Goal: Navigation & Orientation: Find specific page/section

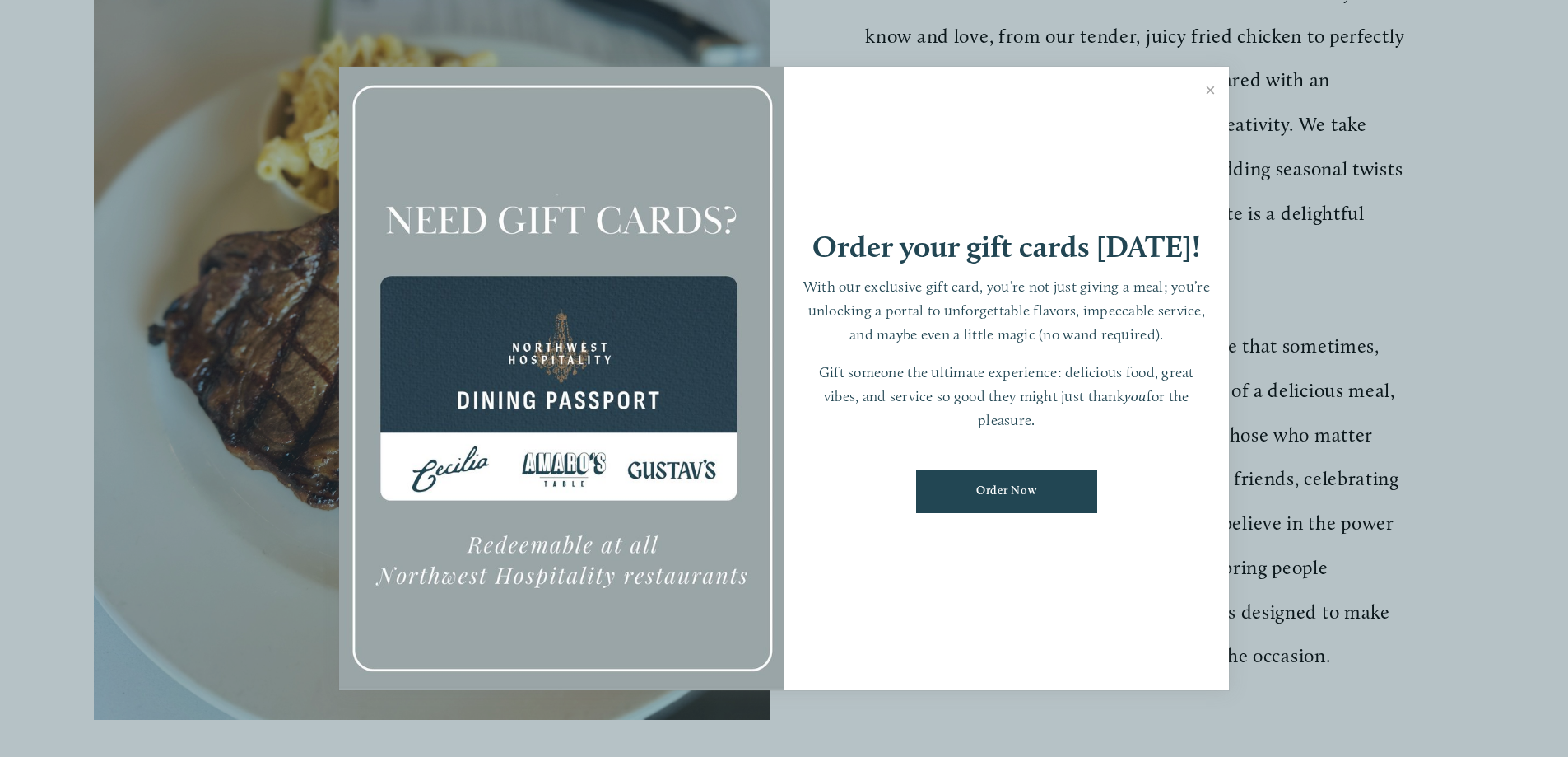
scroll to position [741, 0]
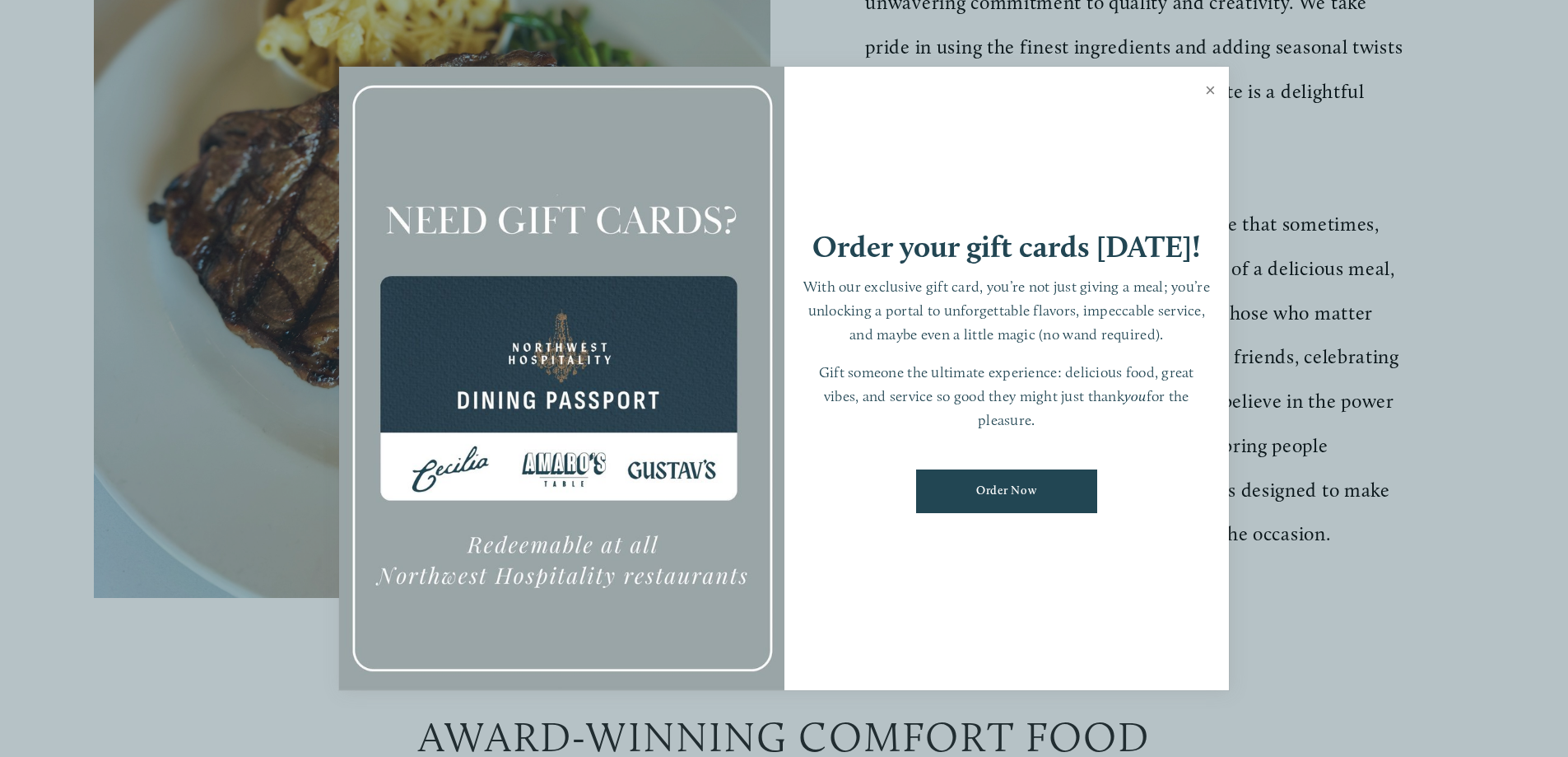
click at [1214, 84] on link "Close" at bounding box center [1211, 92] width 32 height 46
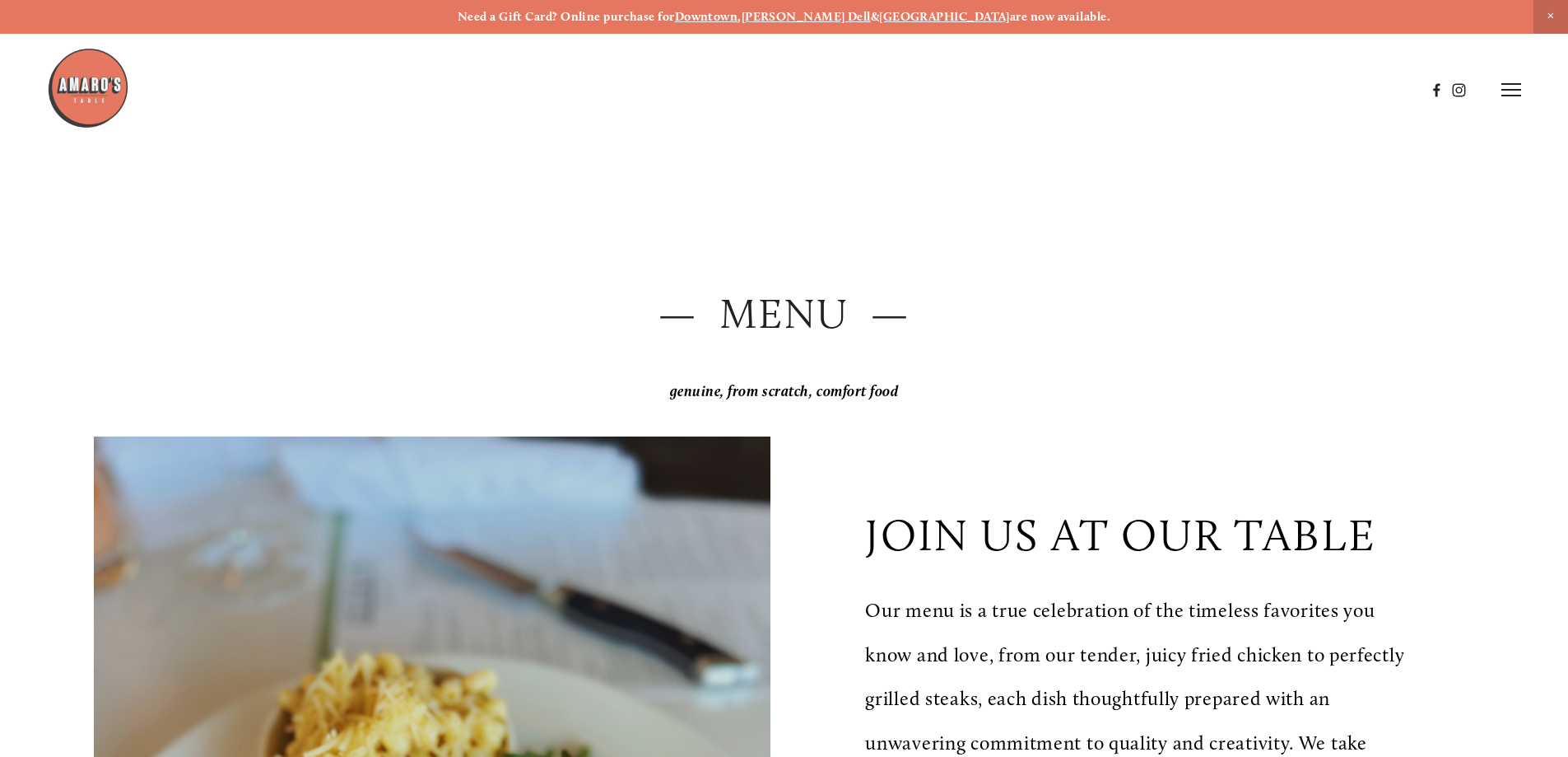
scroll to position [0, 0]
click at [95, 116] on img at bounding box center [87, 87] width 82 height 82
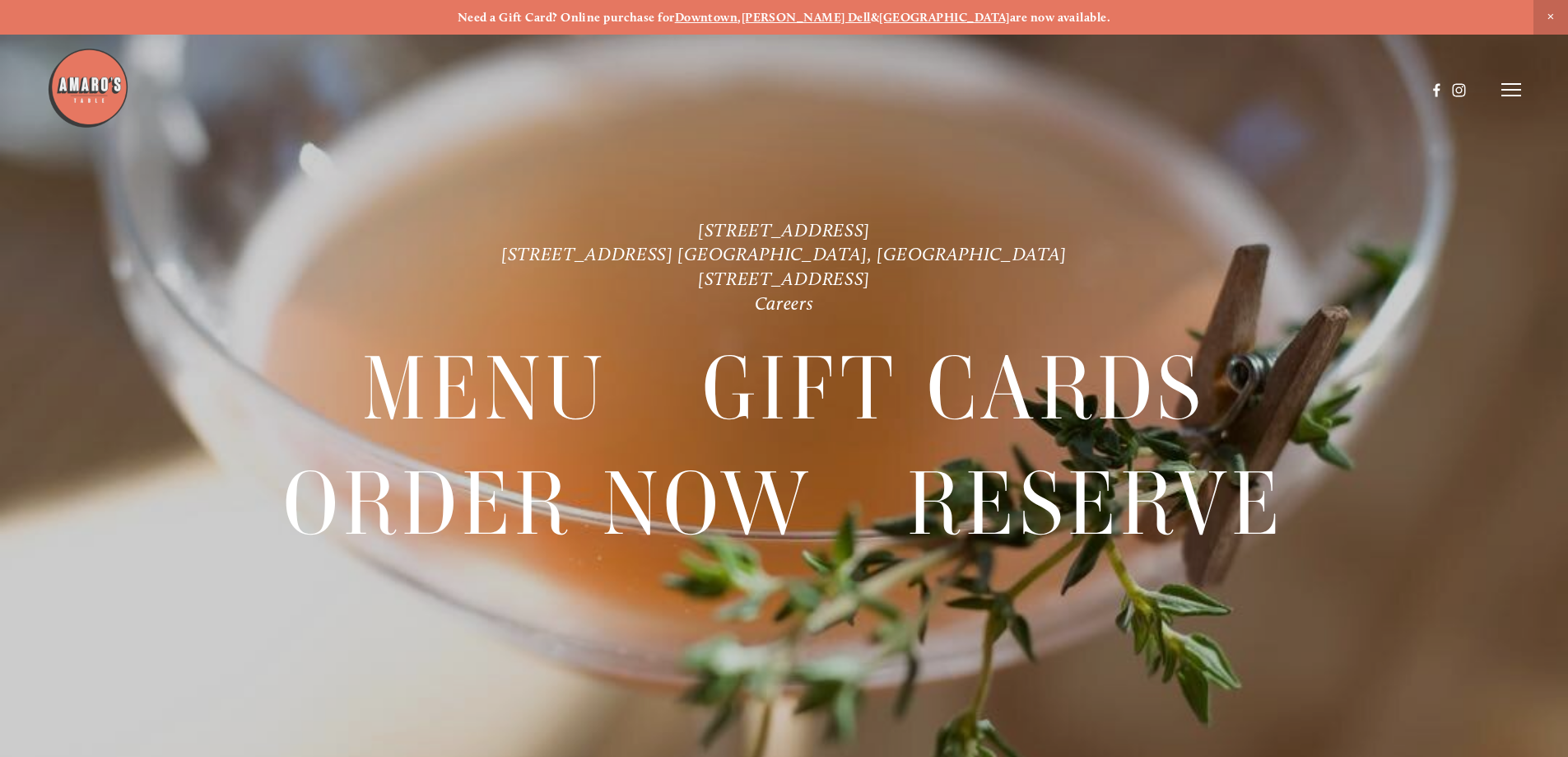
click at [1509, 93] on icon at bounding box center [1511, 89] width 20 height 15
click at [1348, 91] on span "Gallery" at bounding box center [1336, 89] width 41 height 16
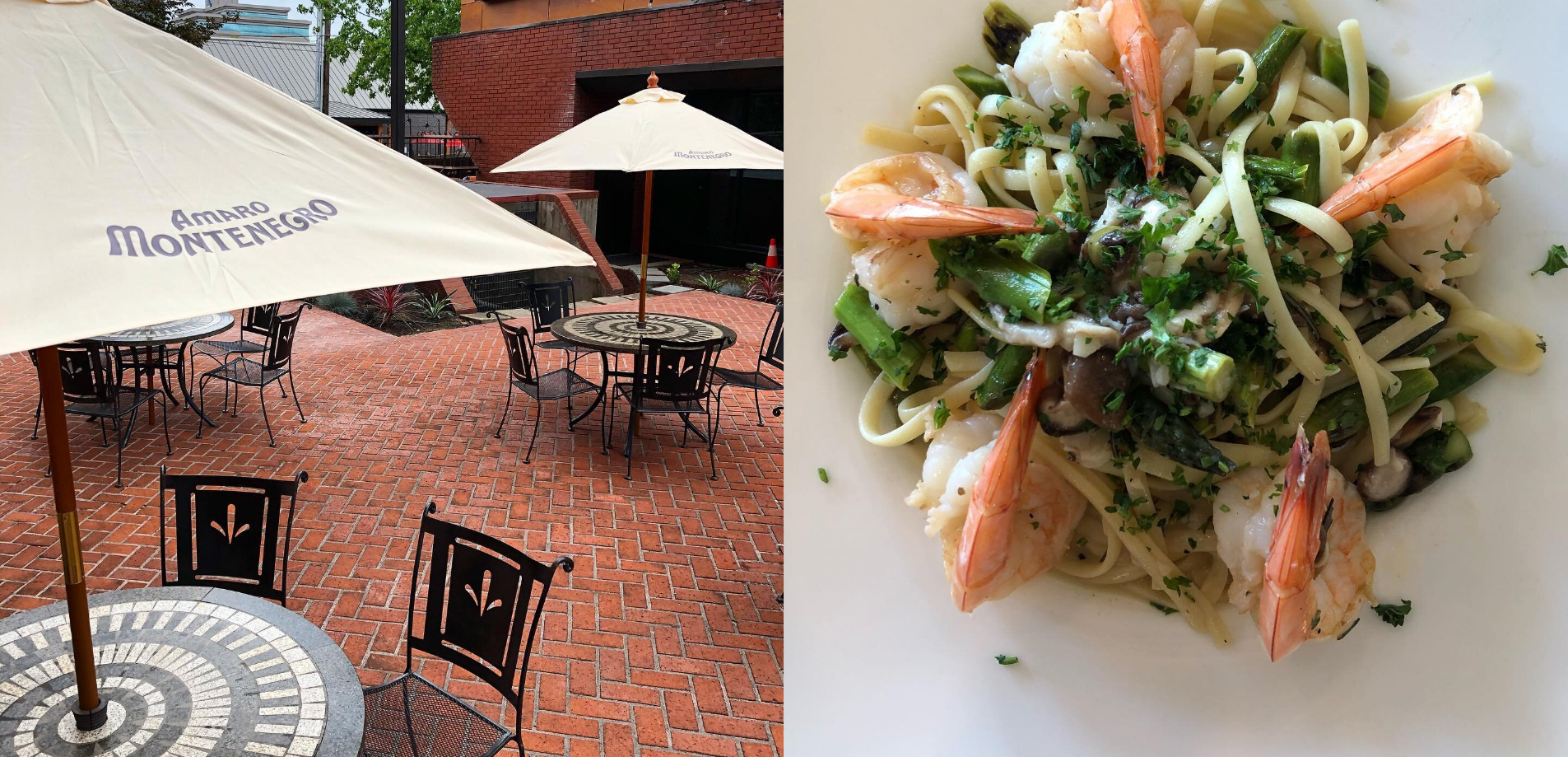
scroll to position [12187, 0]
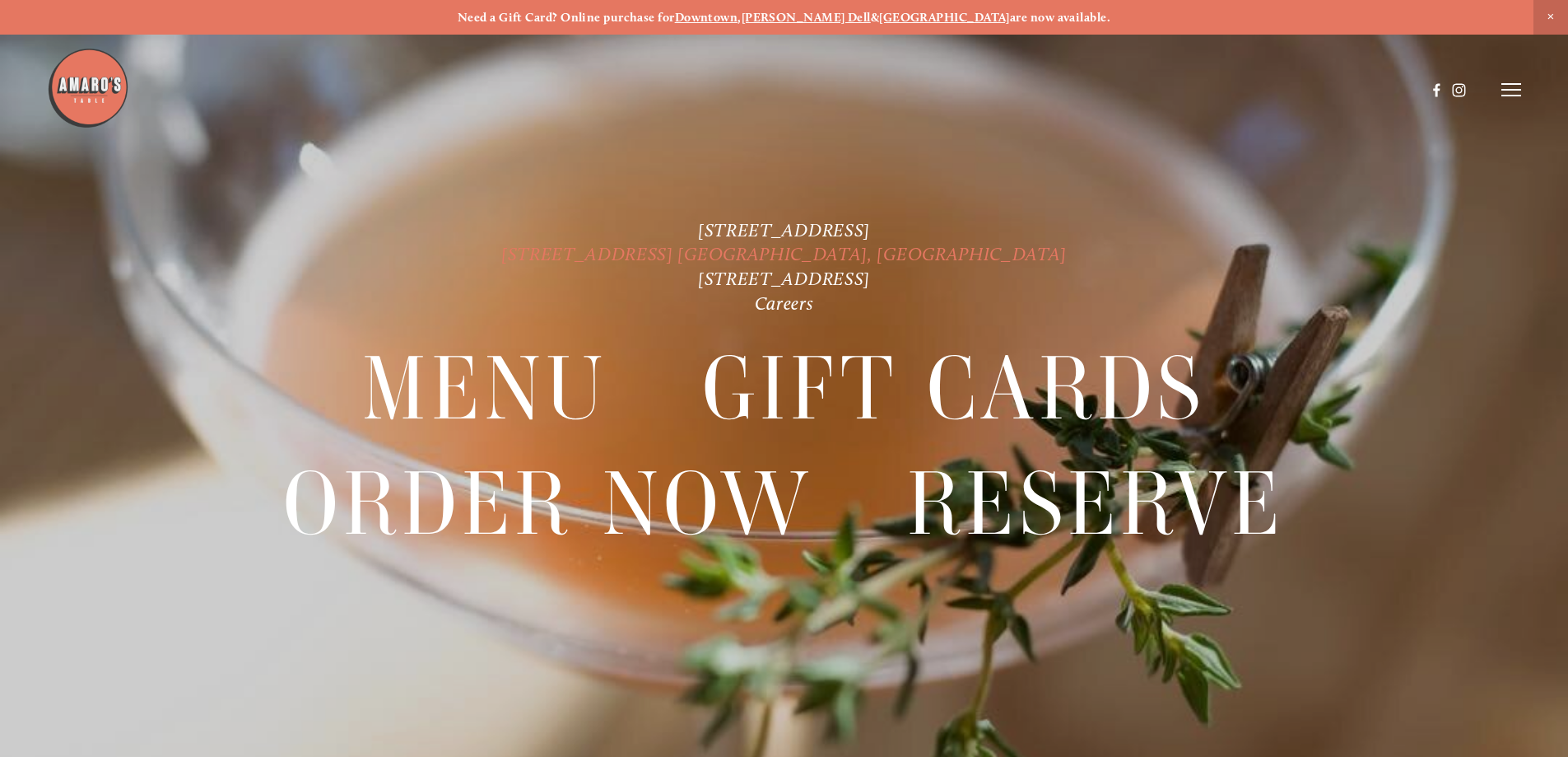
click at [814, 247] on link "[STREET_ADDRESS] [GEOGRAPHIC_DATA], [GEOGRAPHIC_DATA]" at bounding box center [784, 254] width 565 height 22
